Goal: Transaction & Acquisition: Obtain resource

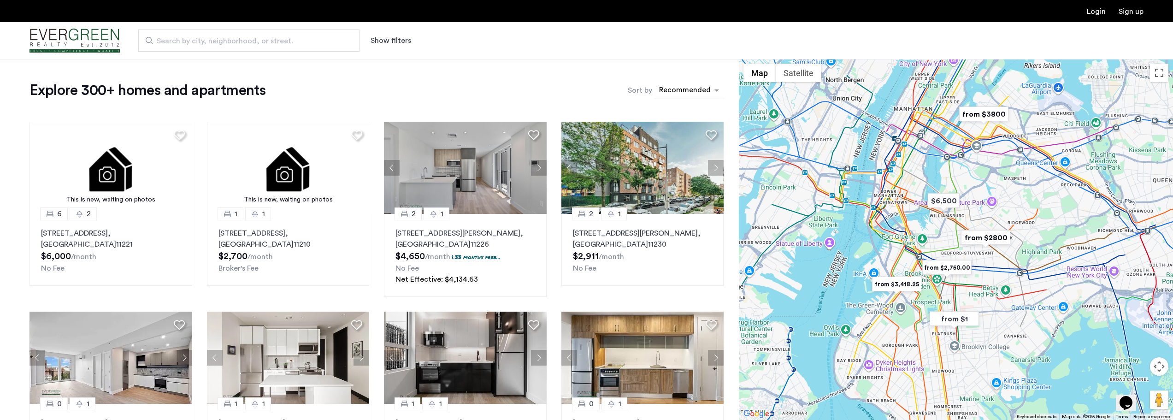
click at [694, 92] on div "sort-apartment" at bounding box center [685, 91] width 54 height 12
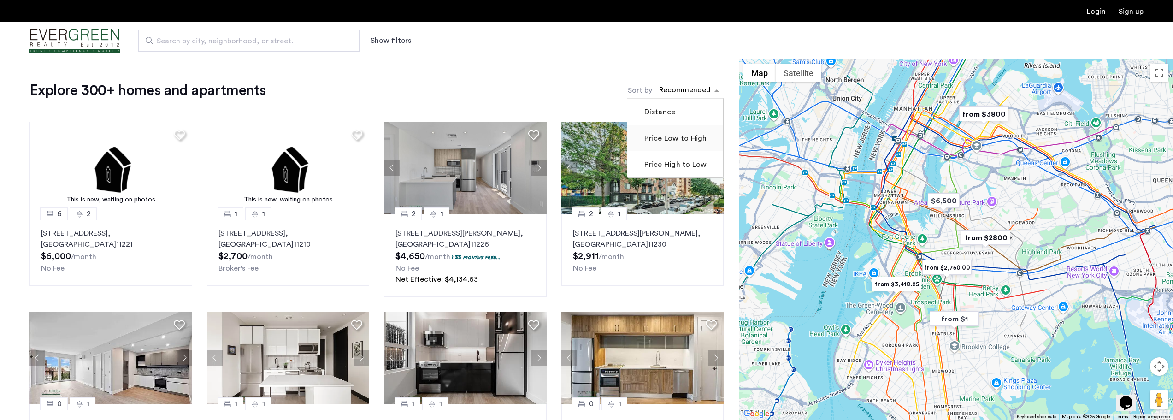
click at [682, 137] on label "Price Low to High" at bounding box center [674, 138] width 64 height 11
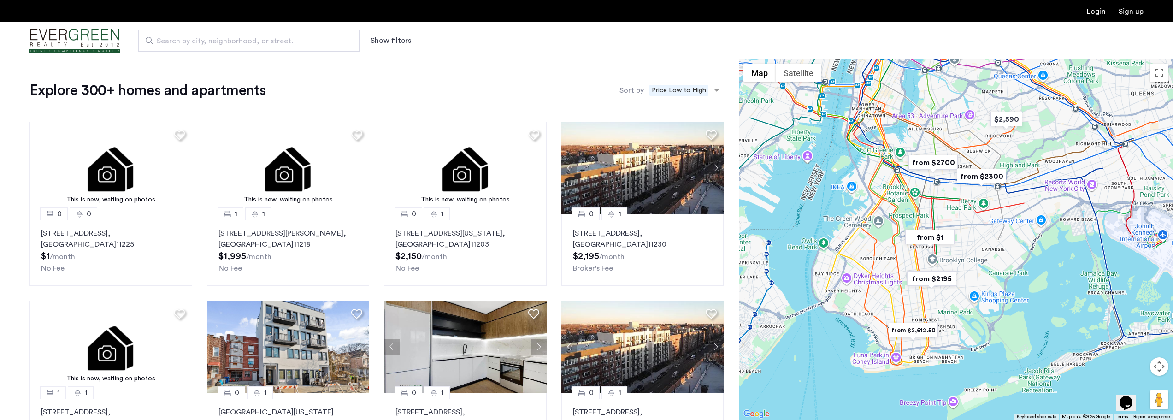
click at [247, 43] on span "Search by city, neighborhood, or street." at bounding box center [245, 40] width 177 height 11
click at [247, 43] on input "Search by city, neighborhood, or street." at bounding box center [248, 40] width 221 height 22
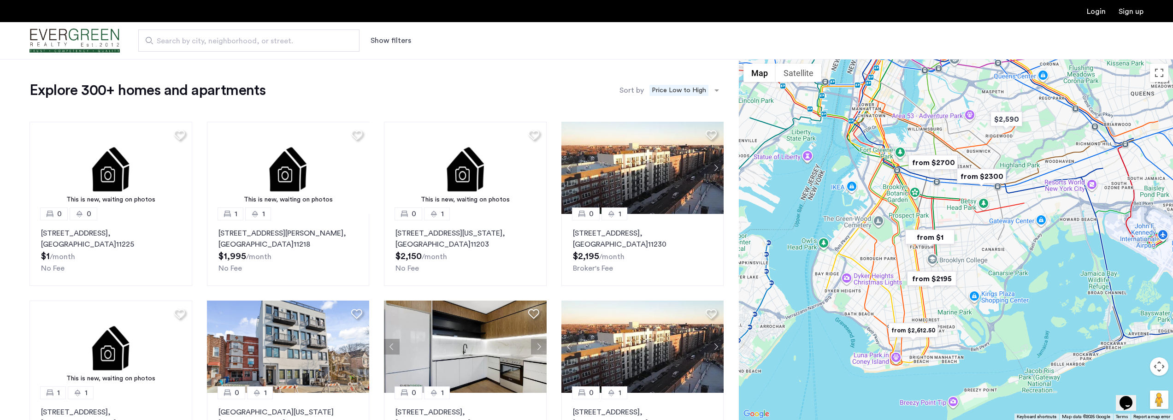
click at [463, 69] on div "Explore 300+ homes and apartments Sort by Recommended × Price Low to High This …" at bounding box center [369, 390] width 739 height 662
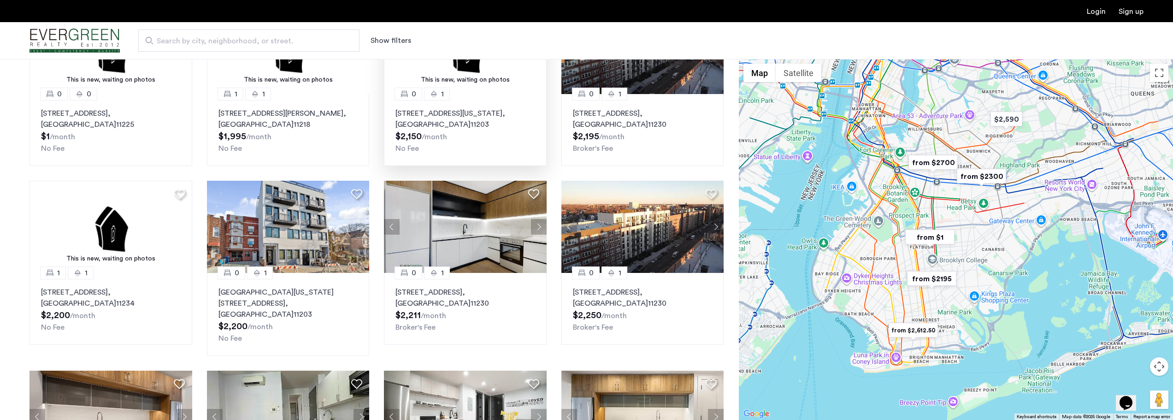
scroll to position [138, 0]
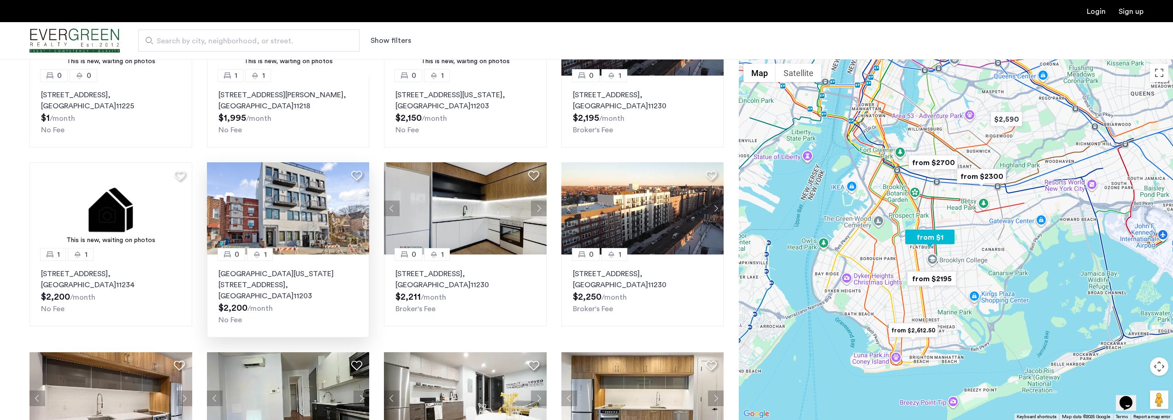
click at [285, 227] on img at bounding box center [288, 208] width 163 height 92
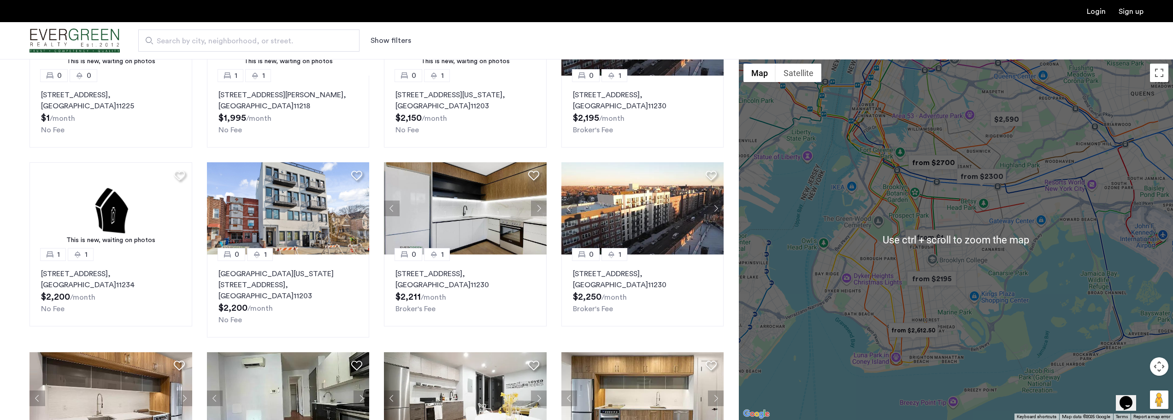
click at [1161, 366] on button "Map camera controls" at bounding box center [1159, 366] width 18 height 18
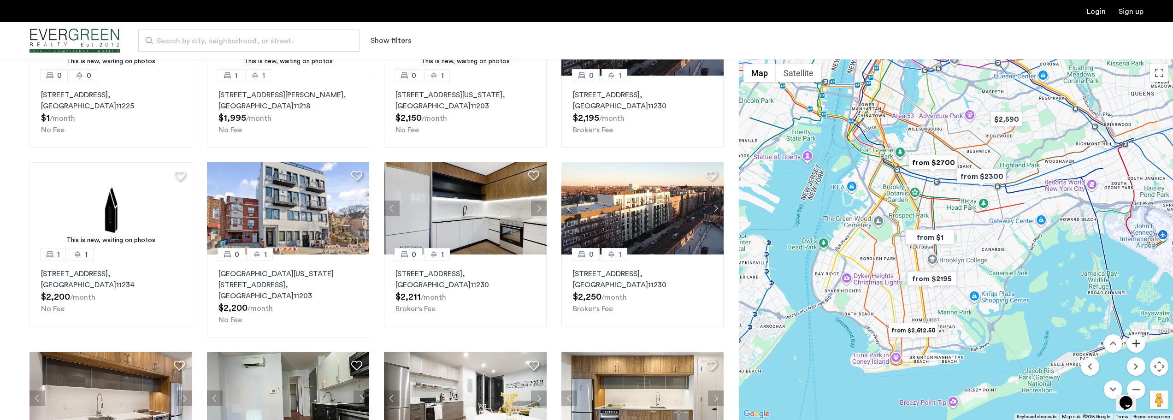
click at [1140, 347] on button "Zoom in" at bounding box center [1136, 343] width 18 height 18
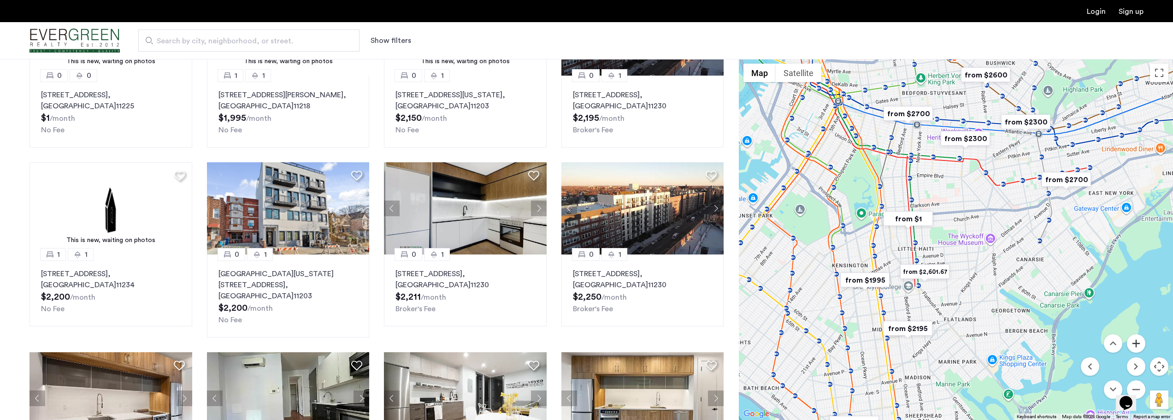
click at [1139, 347] on button "Zoom in" at bounding box center [1136, 343] width 18 height 18
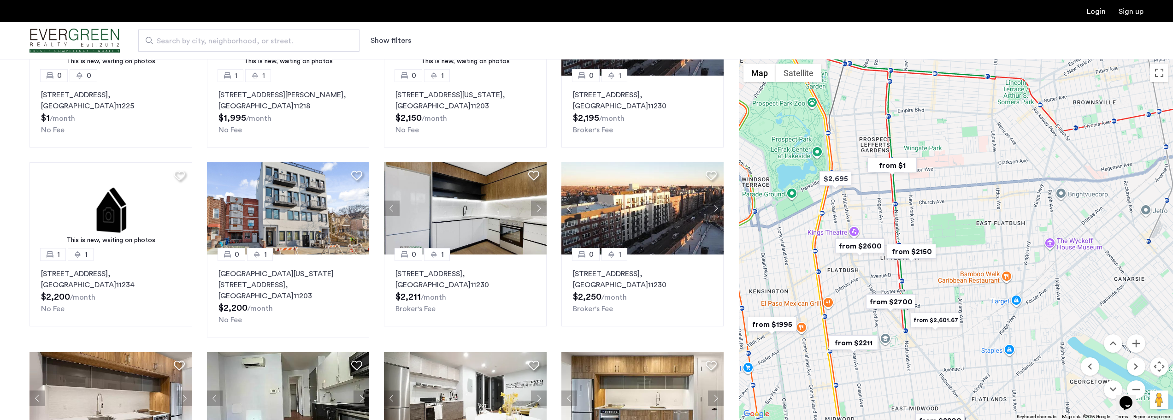
drag, startPoint x: 945, startPoint y: 267, endPoint x: 975, endPoint y: 267, distance: 30.0
click at [975, 267] on div at bounding box center [956, 239] width 434 height 361
click at [1137, 343] on button "Zoom in" at bounding box center [1136, 343] width 18 height 18
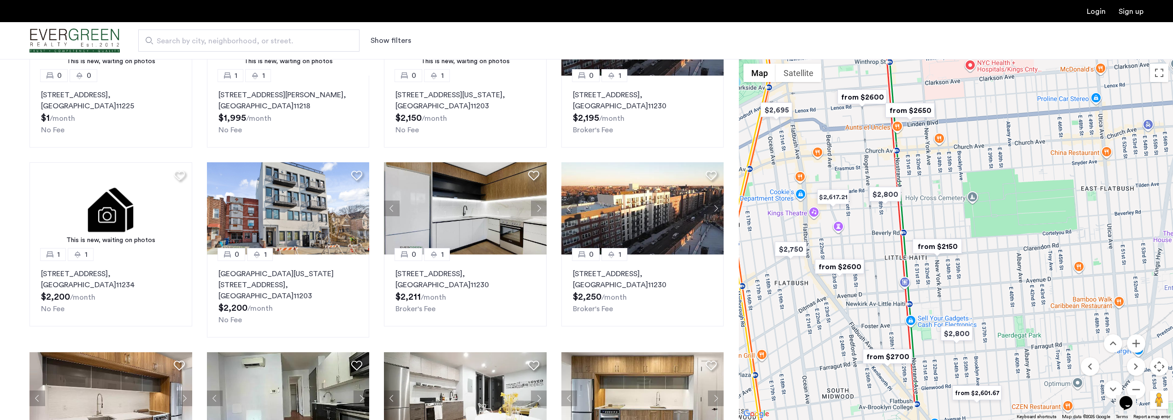
drag, startPoint x: 934, startPoint y: 298, endPoint x: 996, endPoint y: 278, distance: 64.9
click at [996, 278] on div at bounding box center [956, 239] width 434 height 361
click at [942, 247] on img "from $2150" at bounding box center [937, 246] width 57 height 21
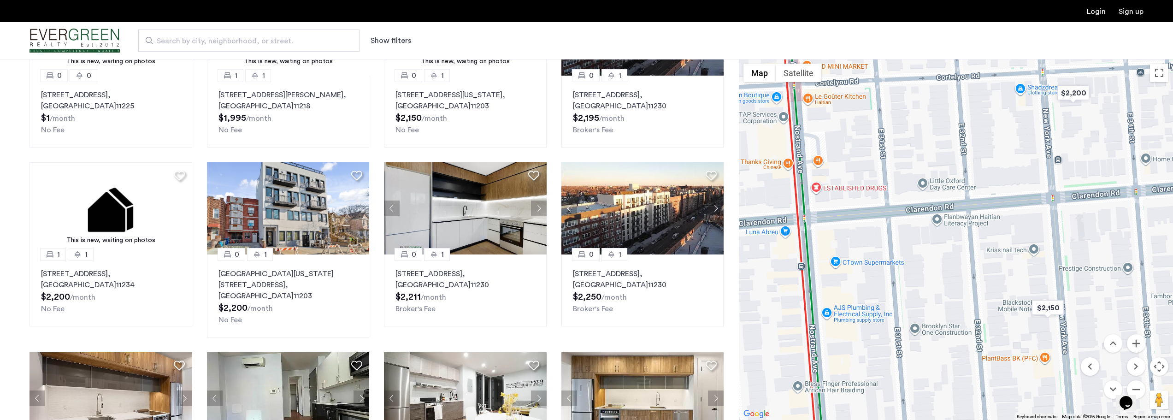
drag, startPoint x: 948, startPoint y: 259, endPoint x: 1057, endPoint y: 229, distance: 113.1
click at [1057, 229] on div "To navigate, press the arrow keys." at bounding box center [956, 239] width 434 height 361
click at [1142, 387] on div "Opens Chat This icon Opens the chat window." at bounding box center [1130, 387] width 22 height 0
click at [1140, 387] on div "Opens Chat This icon Opens the chat window." at bounding box center [1130, 387] width 22 height 0
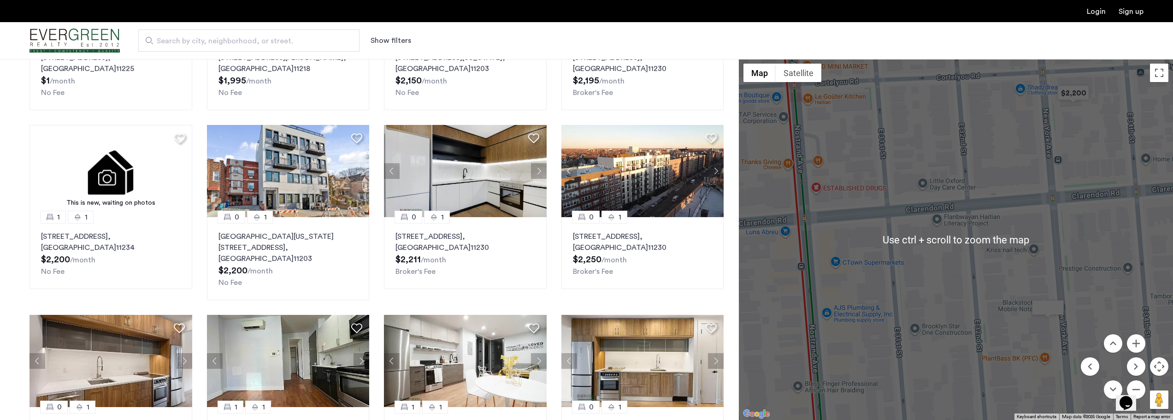
scroll to position [184, 0]
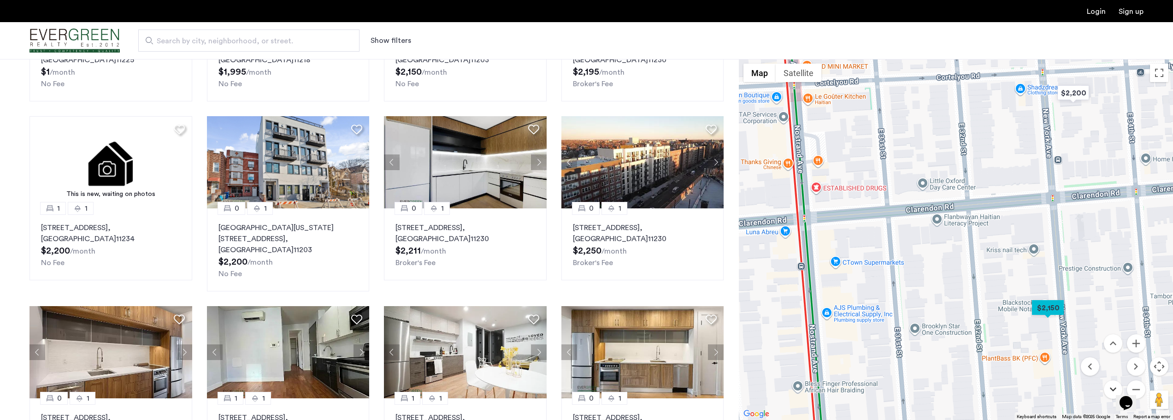
click at [1112, 392] on button "Move down" at bounding box center [1113, 389] width 18 height 18
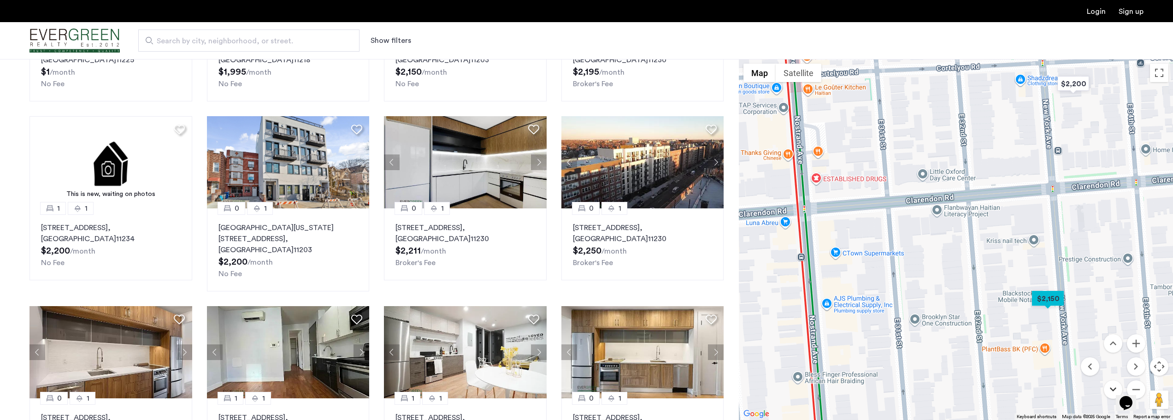
click at [1112, 392] on button "Move down" at bounding box center [1113, 389] width 18 height 18
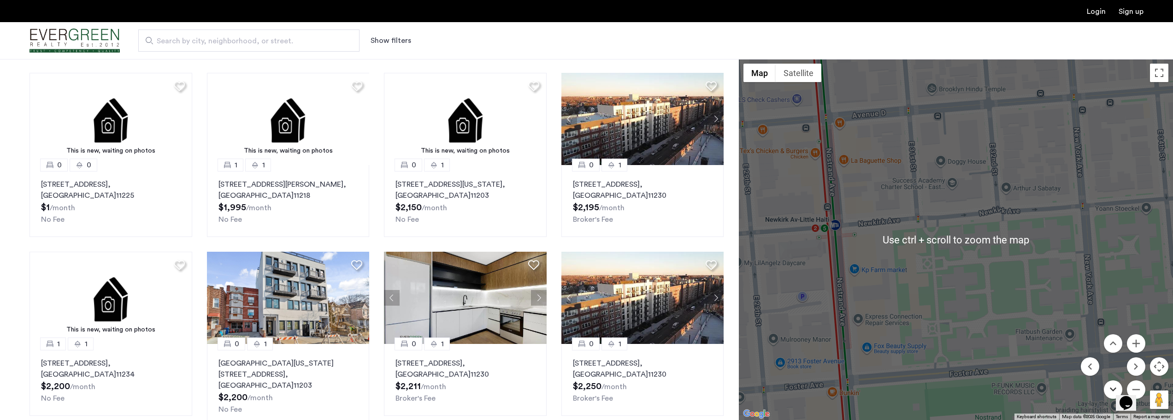
scroll to position [46, 0]
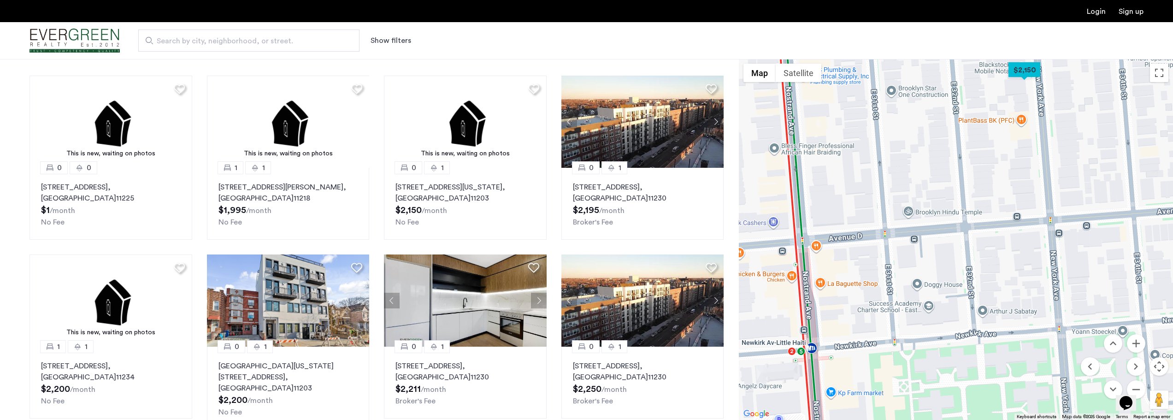
drag, startPoint x: 992, startPoint y: 274, endPoint x: 968, endPoint y: 400, distance: 128.4
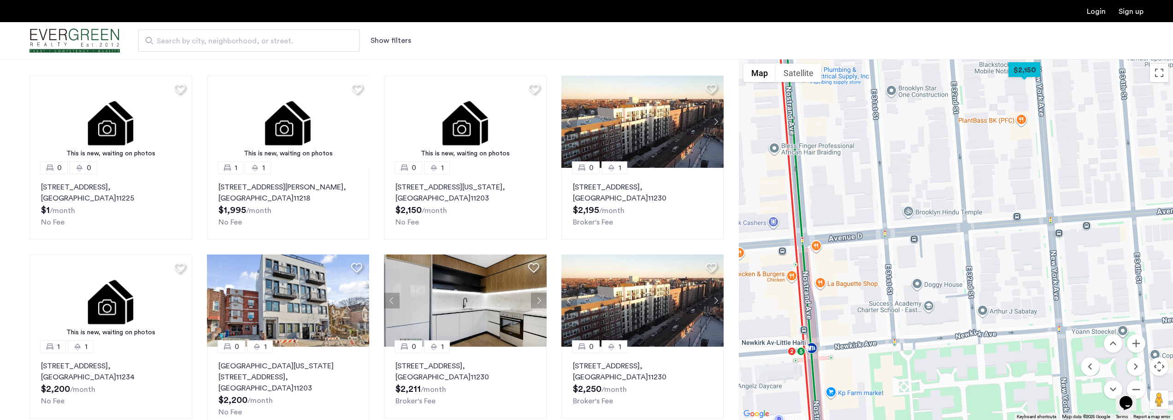
click at [968, 400] on div "To navigate, press the arrow keys." at bounding box center [956, 239] width 434 height 361
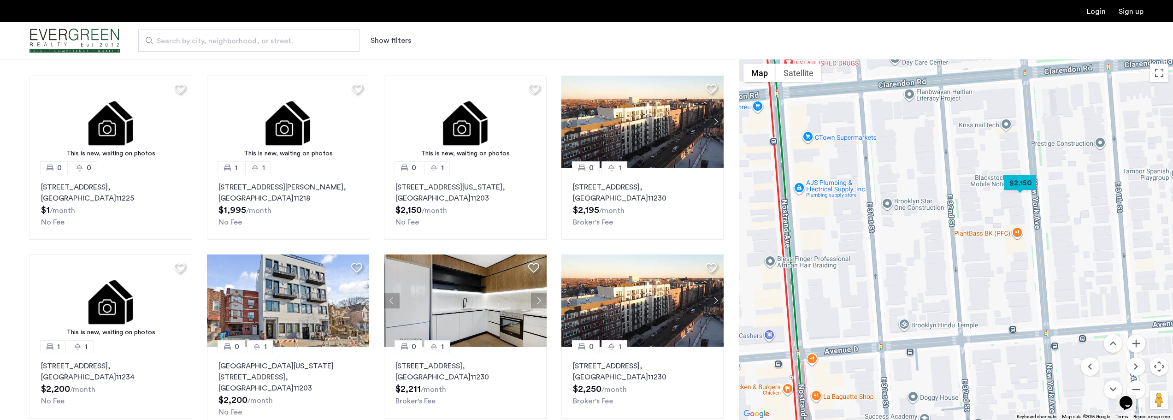
drag, startPoint x: 990, startPoint y: 336, endPoint x: 990, endPoint y: 367, distance: 30.4
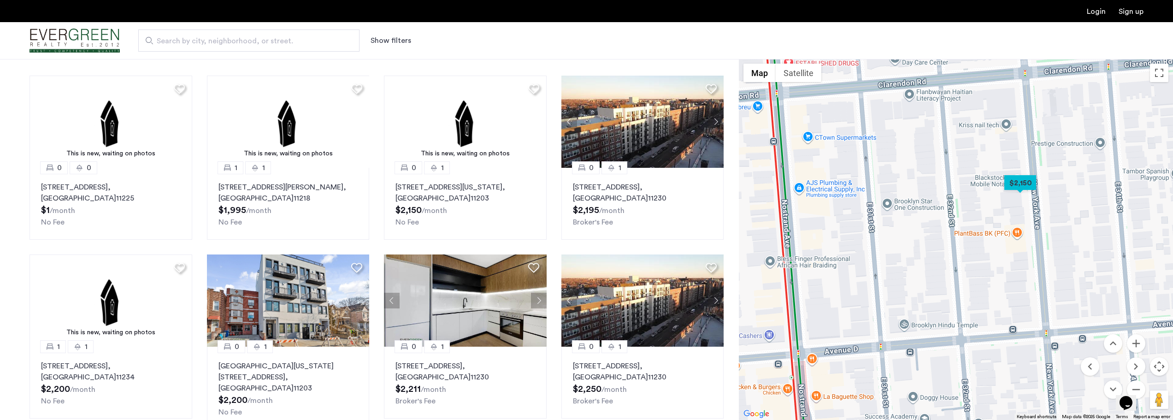
click at [990, 367] on div "To navigate, press the arrow keys." at bounding box center [956, 239] width 434 height 361
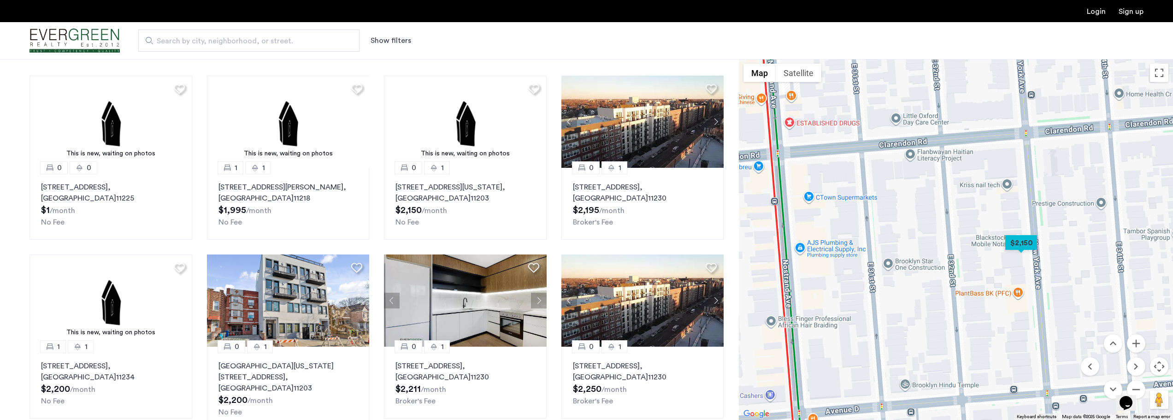
click at [1133, 395] on div "Opens Chat This icon Opens the chat window." at bounding box center [1125, 402] width 15 height 15
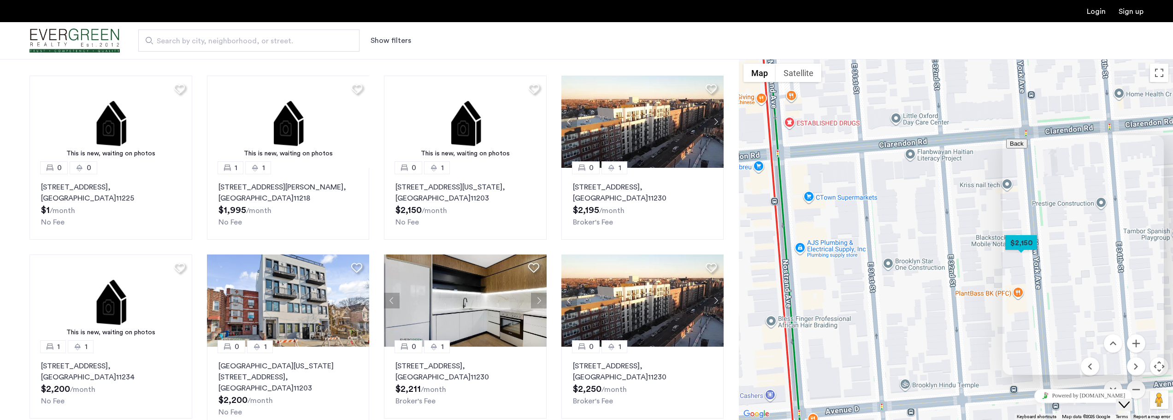
click at [1018, 402] on div "Powered by [DOMAIN_NAME]" at bounding box center [1083, 395] width 154 height 13
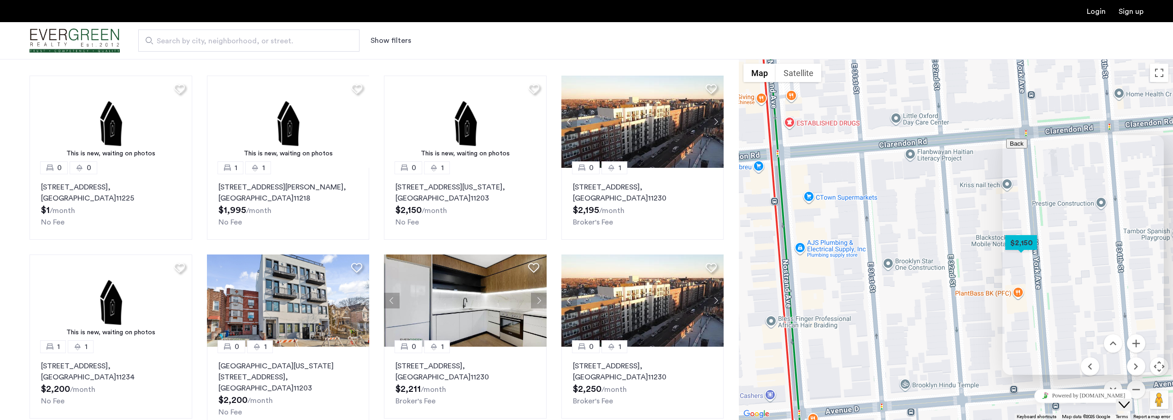
click at [965, 207] on div "To navigate, press the arrow keys." at bounding box center [956, 239] width 434 height 361
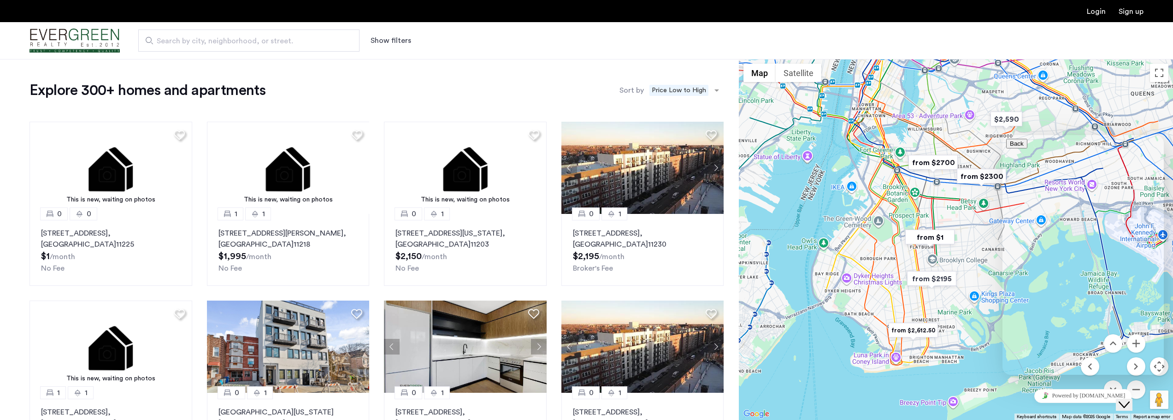
click at [1101, 148] on div "Back Messages" at bounding box center [1083, 144] width 154 height 10
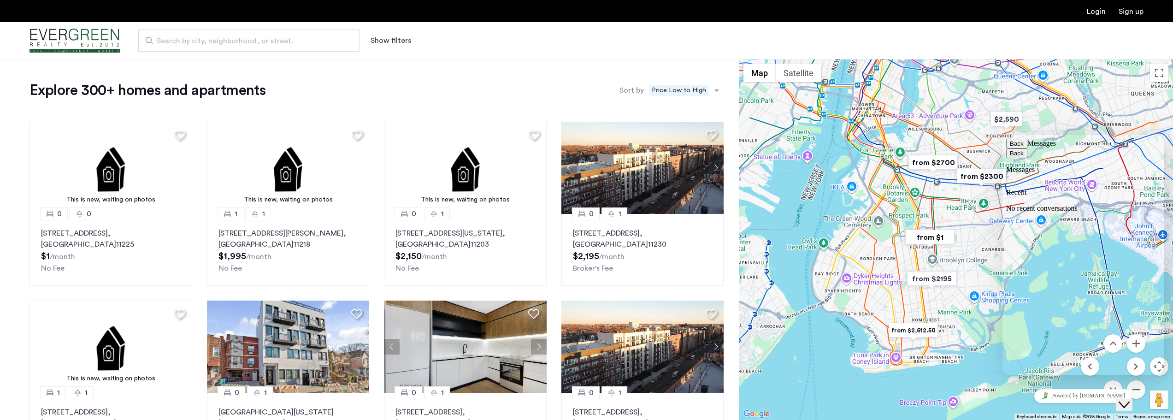
click at [1014, 148] on button "Back" at bounding box center [1016, 144] width 21 height 10
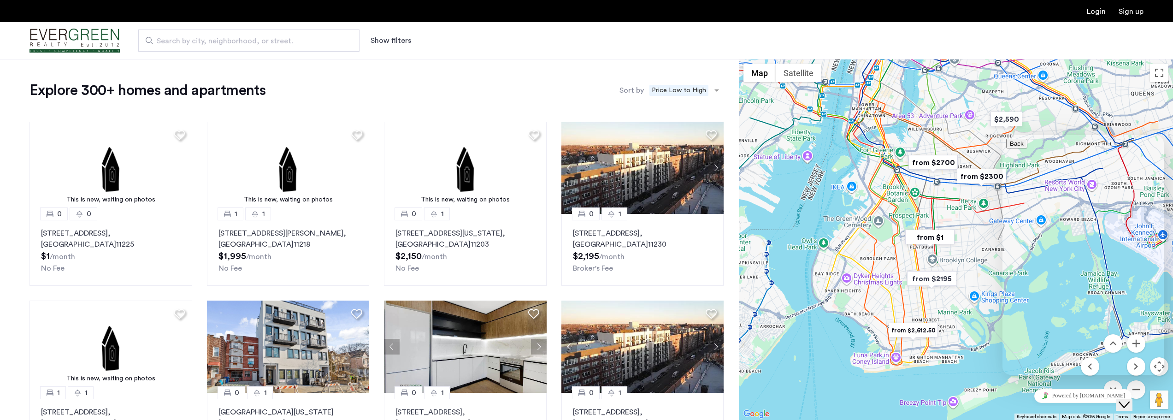
drag, startPoint x: 1042, startPoint y: 366, endPoint x: 1032, endPoint y: 373, distance: 11.9
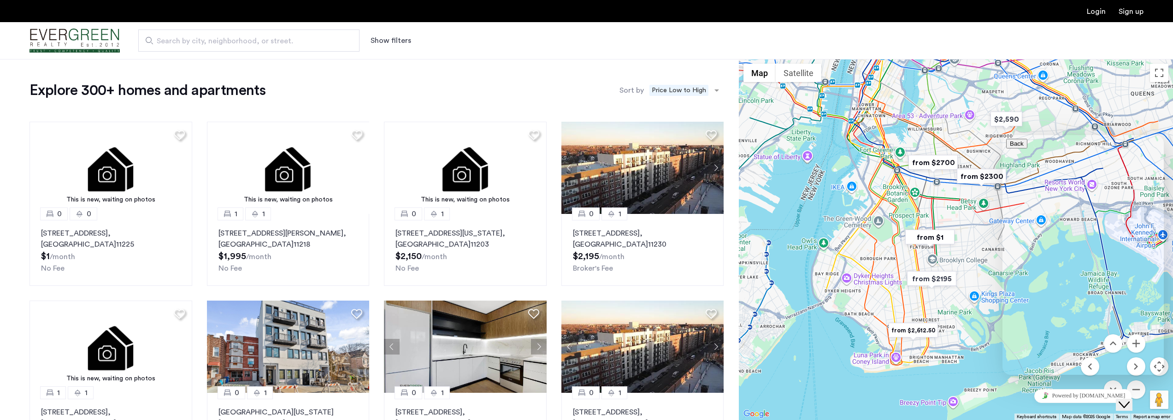
click at [881, 387] on div "To navigate, press the arrow keys." at bounding box center [956, 239] width 434 height 361
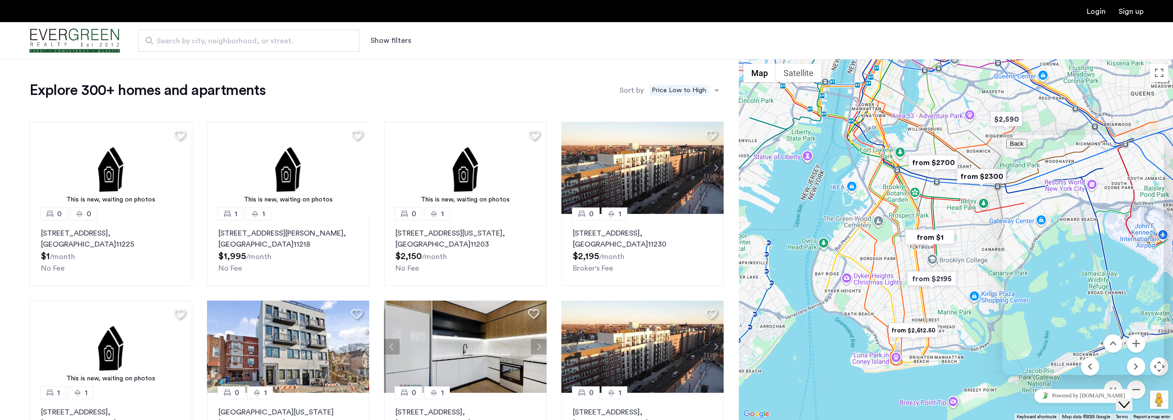
click at [929, 282] on img "from $2195" at bounding box center [931, 278] width 57 height 21
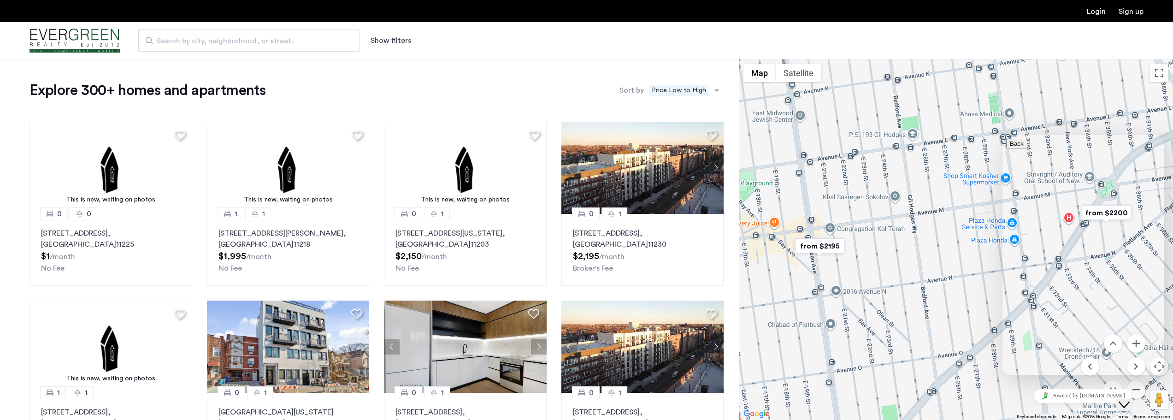
click at [812, 244] on img "from $2195" at bounding box center [819, 245] width 57 height 21
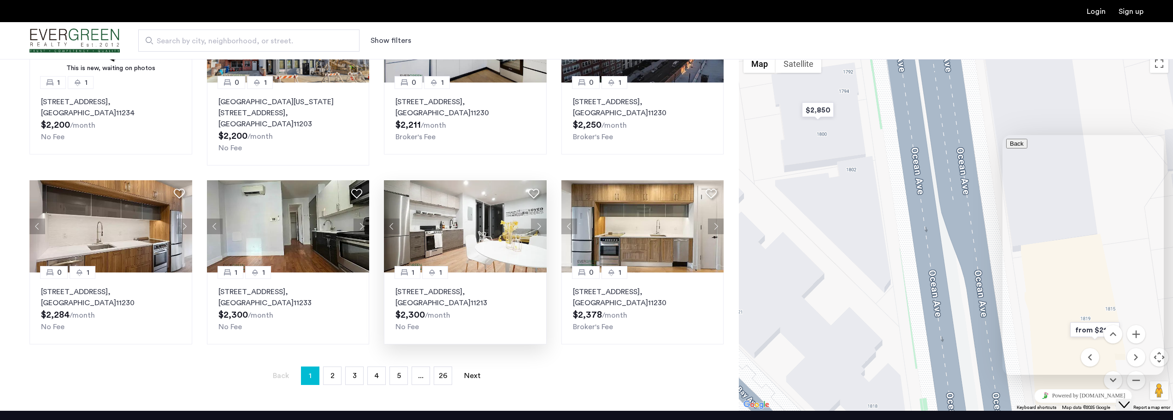
scroll to position [323, 0]
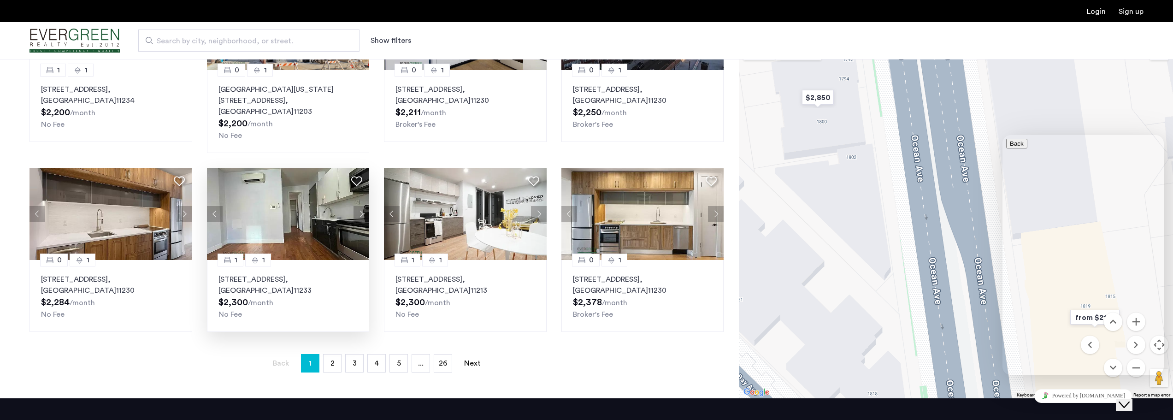
click at [308, 212] on img at bounding box center [288, 214] width 163 height 92
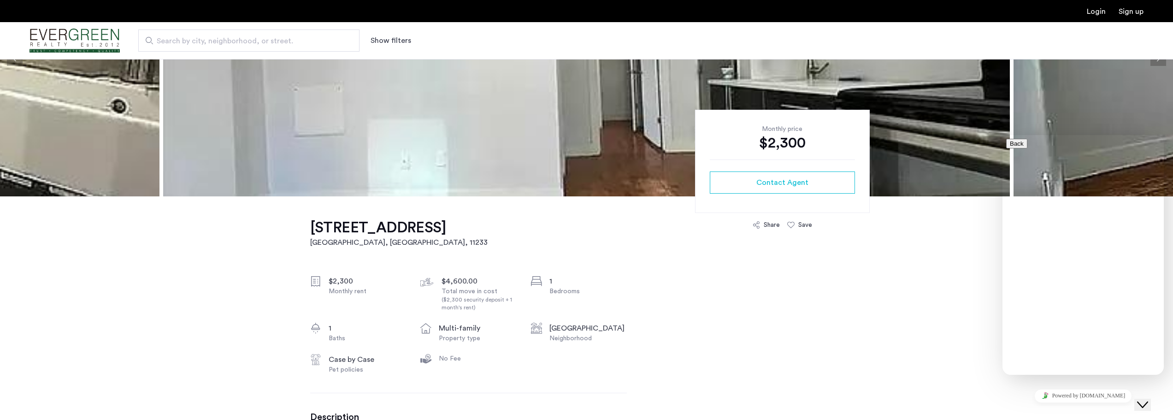
scroll to position [138, 0]
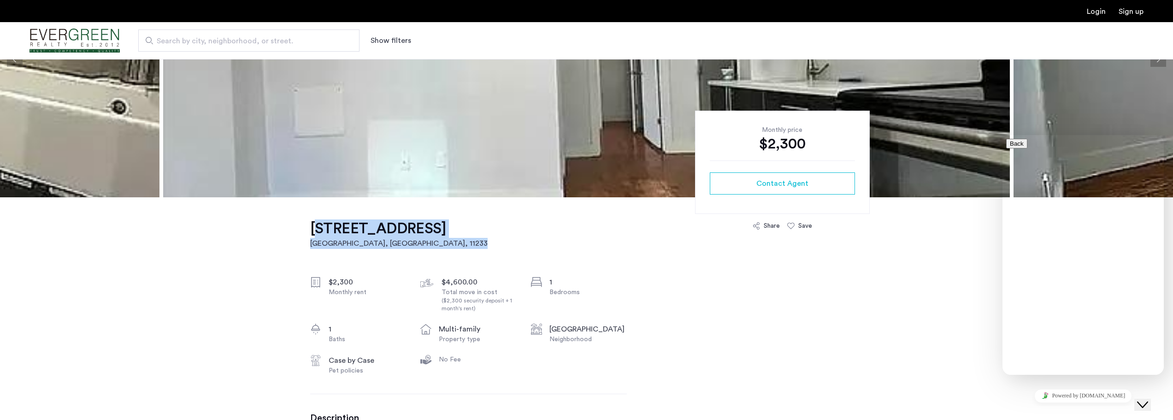
drag, startPoint x: 494, startPoint y: 231, endPoint x: 305, endPoint y: 224, distance: 189.1
click at [379, 224] on h1 "2372 Pacific Street, Unit 1F" at bounding box center [398, 228] width 177 height 18
